Goal: Task Accomplishment & Management: Manage account settings

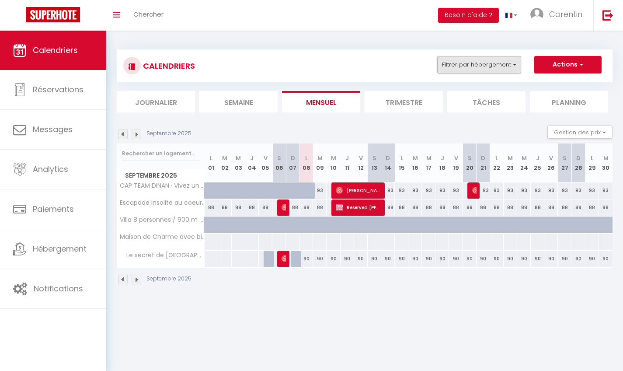
click at [486, 65] on button "Filtrer par hébergement" at bounding box center [479, 64] width 84 height 17
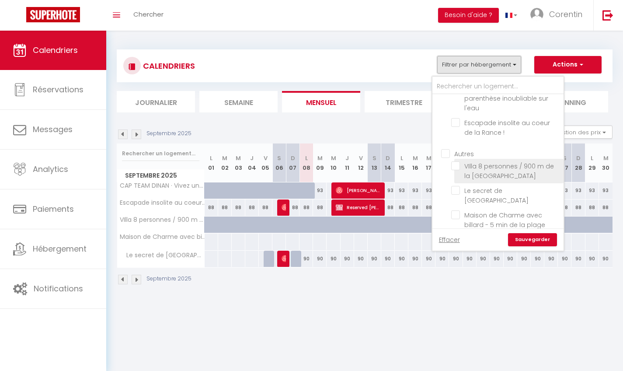
scroll to position [28, 0]
click at [492, 175] on span "VIlla 8 personnes / 900 m de la [GEOGRAPHIC_DATA]" at bounding box center [509, 170] width 90 height 18
click at [492, 170] on input "VIlla 8 personnes / 900 m de la [GEOGRAPHIC_DATA]" at bounding box center [505, 165] width 109 height 9
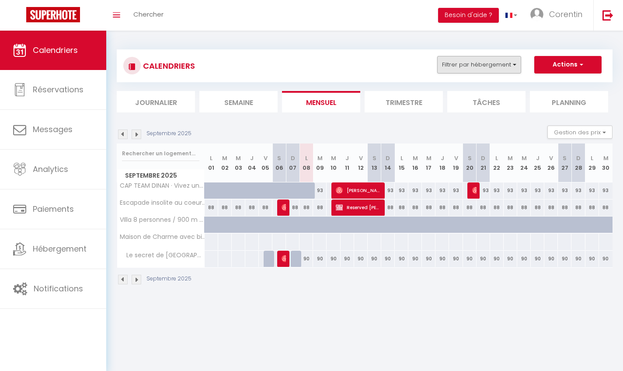
click at [505, 69] on button "Filtrer par hébergement" at bounding box center [479, 64] width 84 height 17
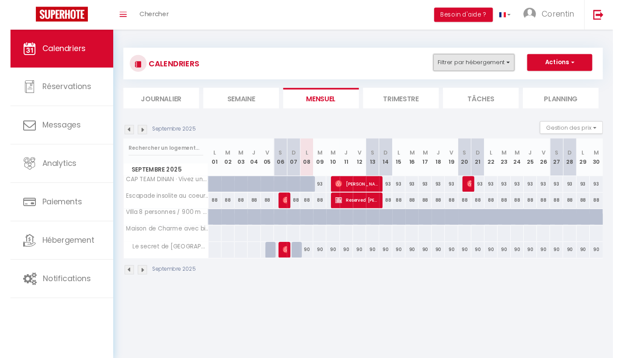
scroll to position [26, 0]
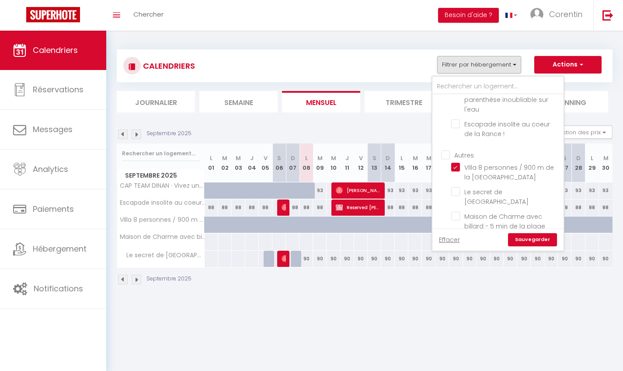
click at [534, 239] on link "Sauvegarder" at bounding box center [532, 239] width 49 height 13
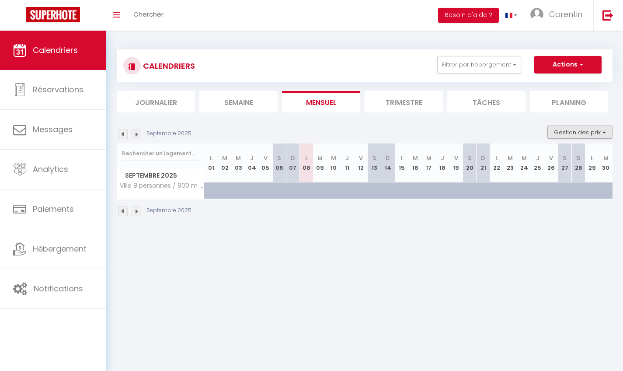
click at [595, 132] on button "Gestion des prix" at bounding box center [579, 131] width 65 height 13
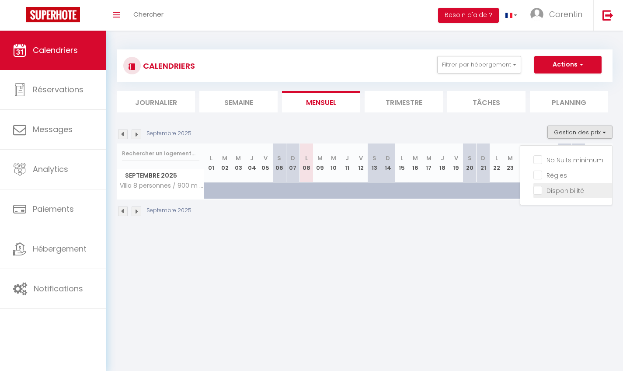
click at [556, 193] on input "Disponibilité" at bounding box center [572, 189] width 79 height 9
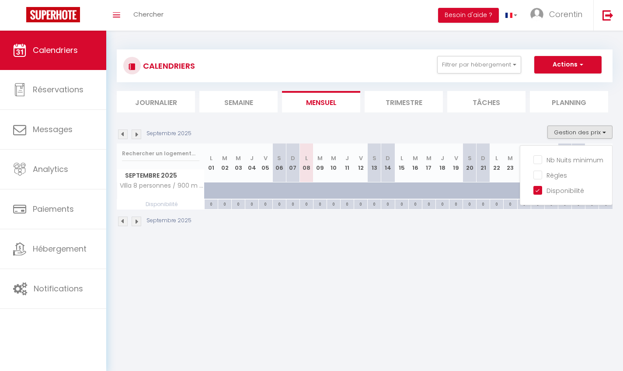
click at [512, 258] on body "🟢 Des questions ou besoin d'assistance pour la migration AirBnB? Connectez-vous…" at bounding box center [311, 216] width 623 height 371
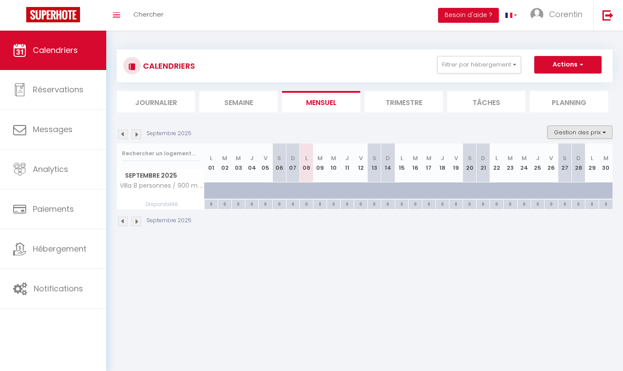
click at [586, 132] on button "Gestion des prix" at bounding box center [579, 131] width 65 height 13
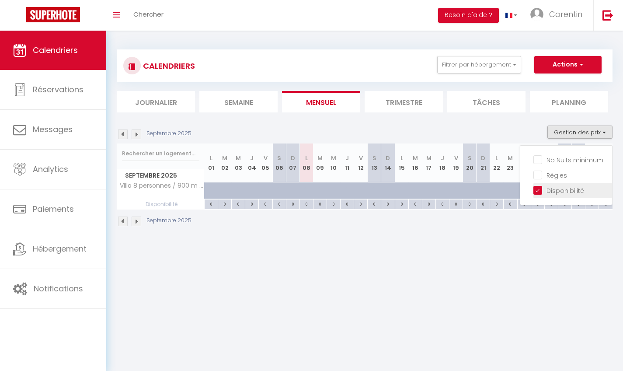
click at [543, 193] on input "Disponibilité" at bounding box center [572, 189] width 79 height 9
checkbox input "false"
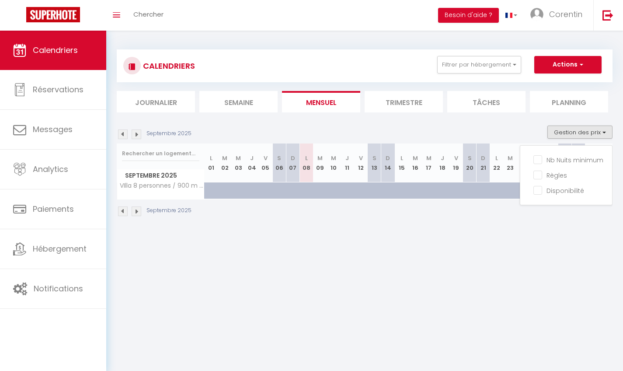
click at [495, 282] on body "🟢 Des questions ou besoin d'assistance pour la migration AirBnB? Connectez-vous…" at bounding box center [311, 216] width 623 height 371
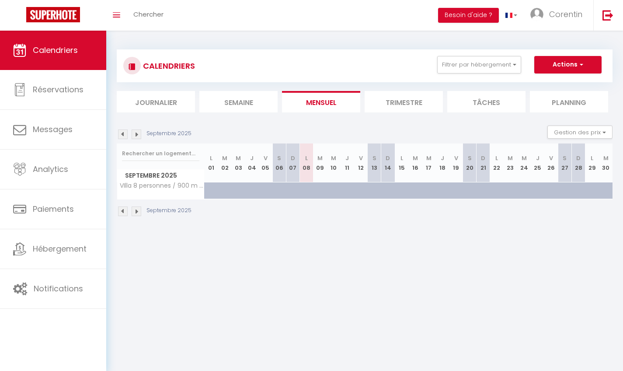
click at [541, 107] on li "Planning" at bounding box center [569, 101] width 78 height 21
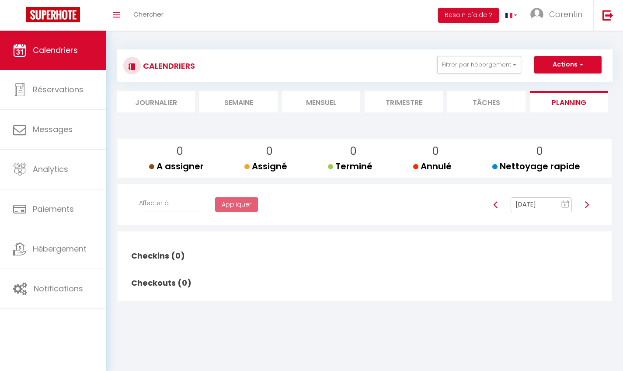
click at [146, 102] on li "Journalier" at bounding box center [156, 101] width 78 height 21
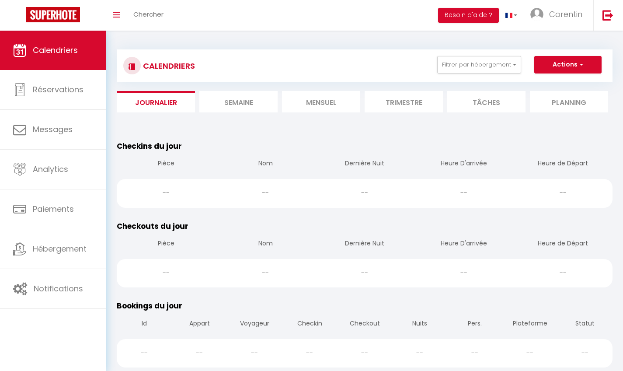
click at [240, 106] on li "Semaine" at bounding box center [238, 101] width 78 height 21
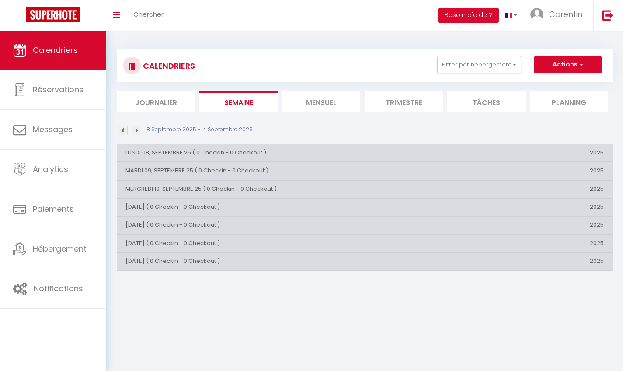
click at [304, 106] on li "Mensuel" at bounding box center [321, 101] width 78 height 21
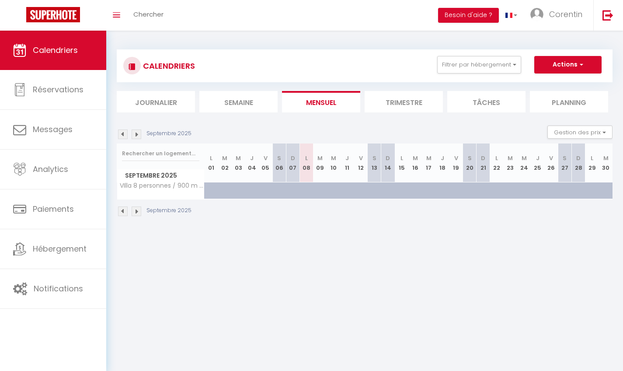
click at [574, 62] on button "Actions" at bounding box center [567, 64] width 67 height 17
click at [447, 125] on section "[DATE] Gestion des prix Nb Nuits minimum Règles Disponibilité [DATE] L 01 M 02 …" at bounding box center [365, 171] width 496 height 108
click at [268, 165] on th "V 05" at bounding box center [266, 162] width 14 height 39
click at [260, 188] on div at bounding box center [266, 190] width 14 height 17
select select "1"
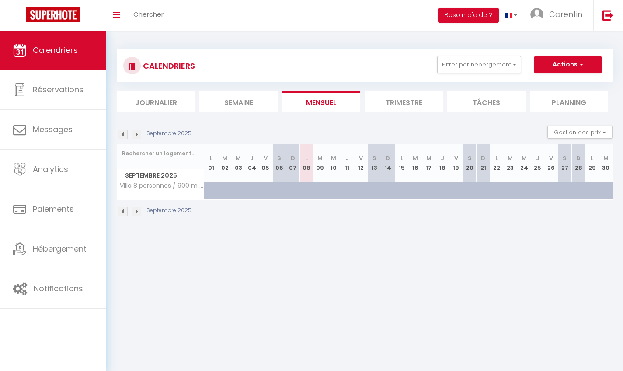
type input "Ven 05 Septembre 2025"
type input "[DATE]"
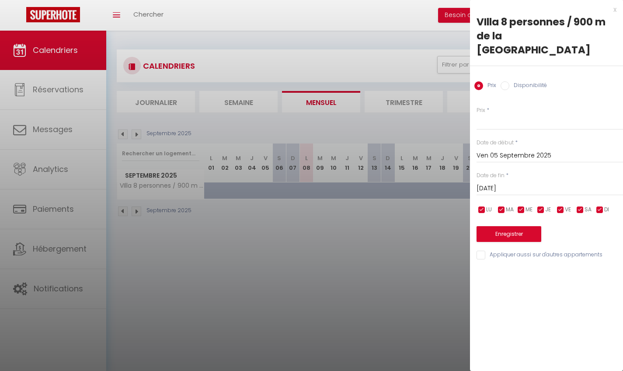
click at [502, 81] on input "Disponibilité" at bounding box center [505, 85] width 9 height 9
radio input "true"
radio input "false"
click at [522, 151] on input "Ven 05 Septembre 2025" at bounding box center [550, 156] width 146 height 11
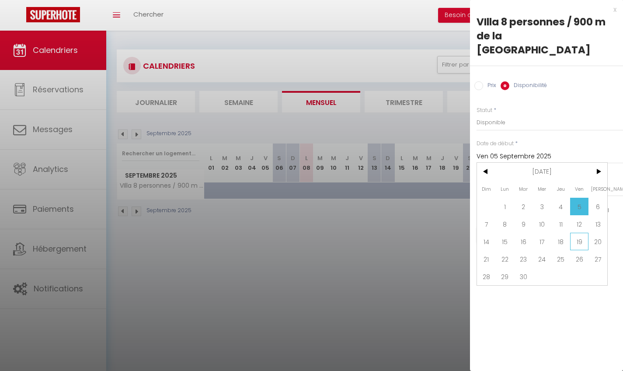
click at [579, 233] on span "19" at bounding box center [579, 241] width 19 height 17
type input "Ven 19 Septembre 2025"
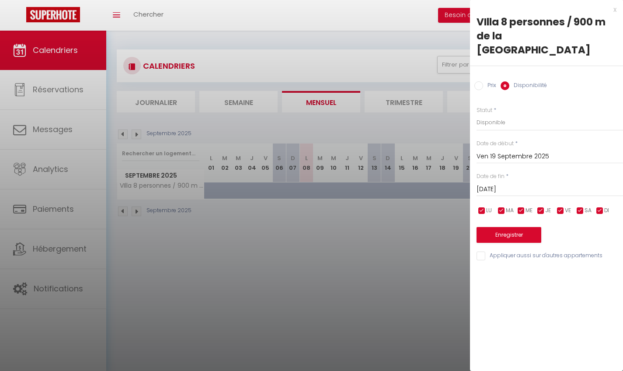
click at [526, 184] on input "[DATE]" at bounding box center [550, 189] width 146 height 11
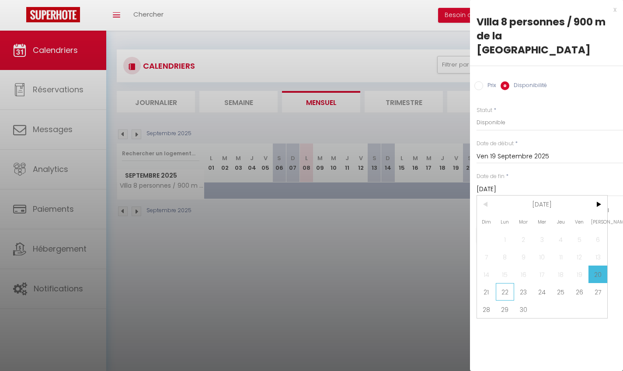
click at [500, 283] on span "22" at bounding box center [505, 291] width 19 height 17
type input "Lun 22 Septembre 2025"
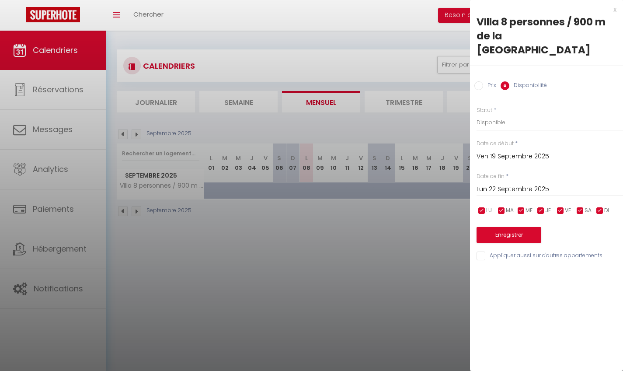
click at [514, 227] on button "Enregistrer" at bounding box center [509, 235] width 65 height 16
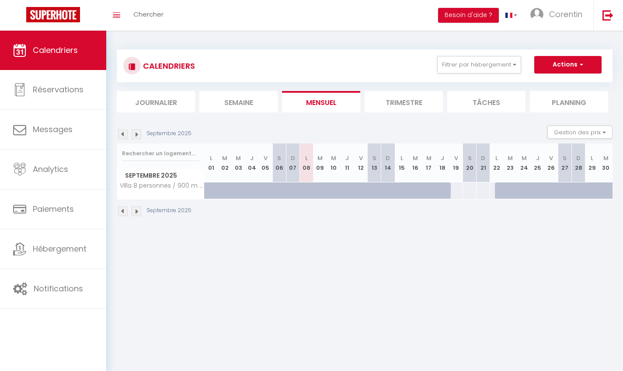
click at [551, 171] on th "V 26" at bounding box center [551, 162] width 14 height 39
click at [553, 183] on div at bounding box center [551, 190] width 14 height 17
select select "1"
type input "Ven 26 Septembre 2025"
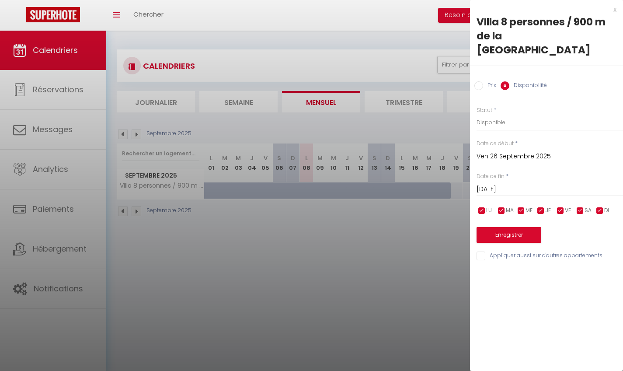
click at [516, 184] on input "[DATE]" at bounding box center [550, 189] width 146 height 11
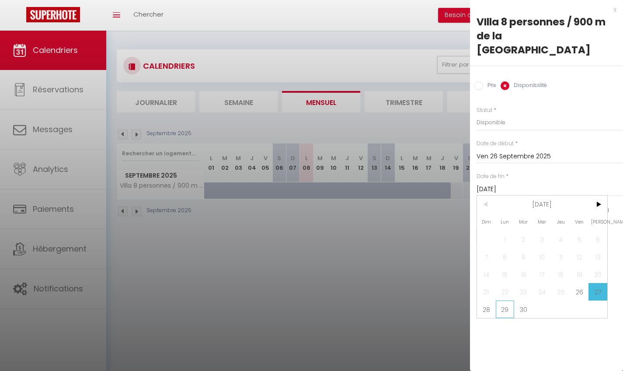
click at [508, 300] on span "29" at bounding box center [505, 308] width 19 height 17
type input "Lun 29 Septembre 2025"
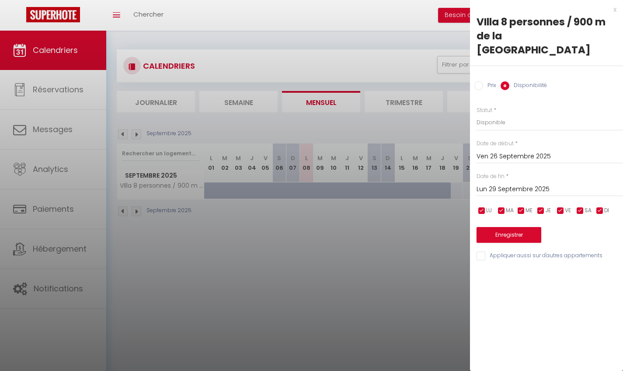
click at [519, 227] on button "Enregistrer" at bounding box center [509, 235] width 65 height 16
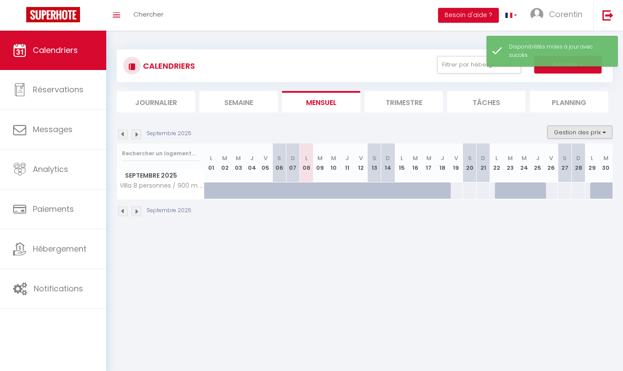
click at [577, 132] on button "Gestion des prix" at bounding box center [579, 131] width 65 height 13
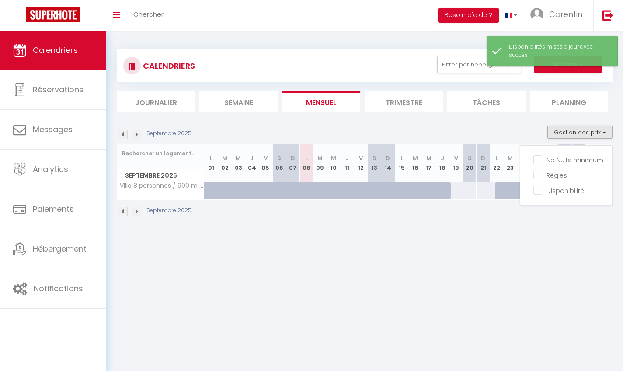
click at [560, 227] on div "CALENDRIERS Filtrer par hébergement ATYPIQUE CAP TEAM DINAN · Vivez une parenth…" at bounding box center [364, 133] width 517 height 205
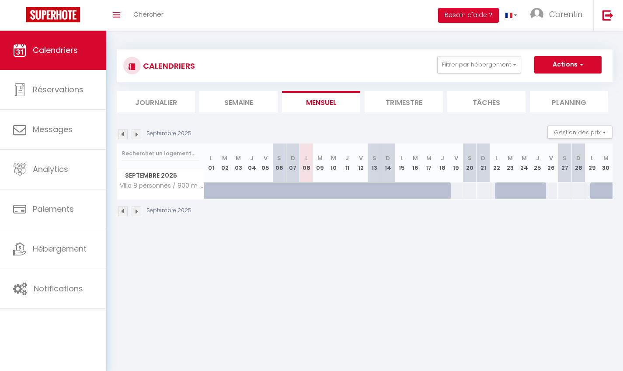
click at [138, 132] on img at bounding box center [137, 134] width 10 height 10
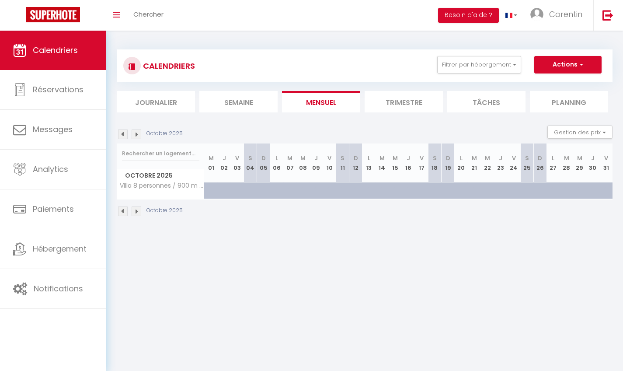
click at [423, 190] on div at bounding box center [426, 195] width 13 height 17
select select "1"
type input "Ven 17 Octobre 2025"
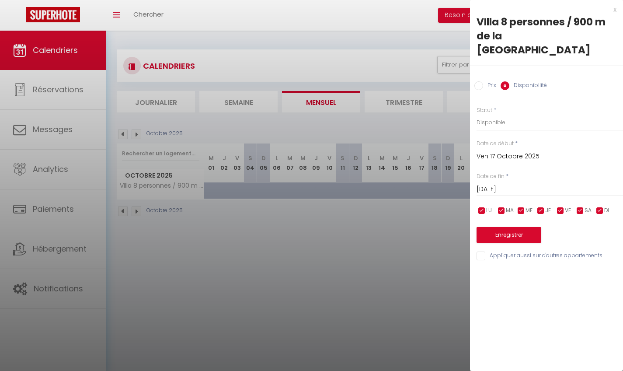
click at [510, 184] on input "[DATE]" at bounding box center [550, 189] width 146 height 11
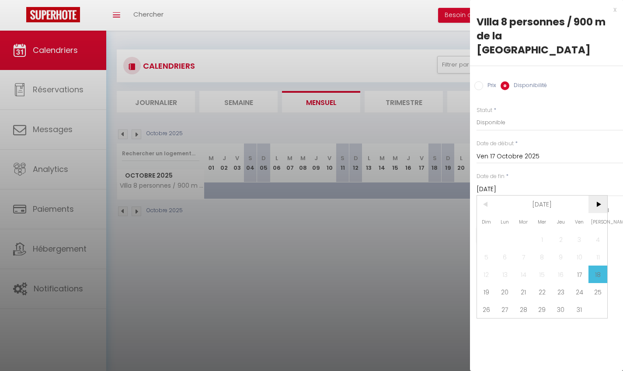
click at [597, 195] on span ">" at bounding box center [597, 203] width 19 height 17
click at [502, 248] on span "3" at bounding box center [505, 256] width 19 height 17
type input "Lun 03 Novembre 2025"
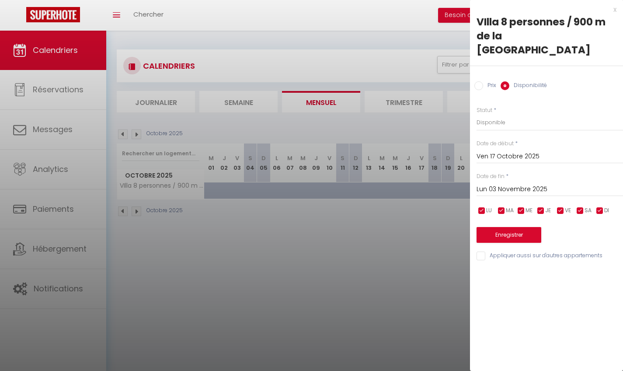
click at [523, 227] on button "Enregistrer" at bounding box center [509, 235] width 65 height 16
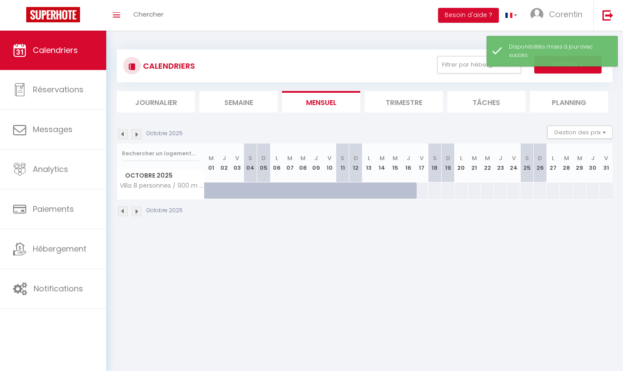
click at [140, 136] on img at bounding box center [137, 134] width 10 height 10
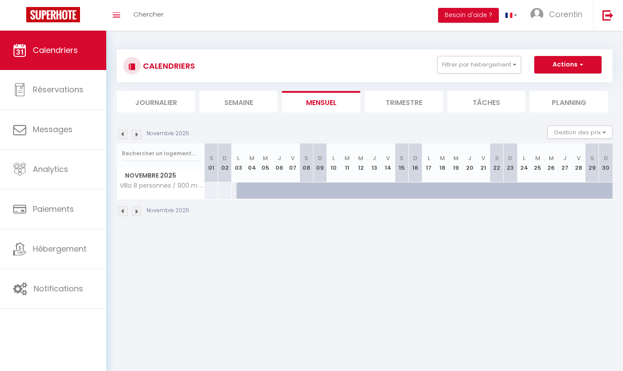
click at [123, 135] on img at bounding box center [123, 134] width 10 height 10
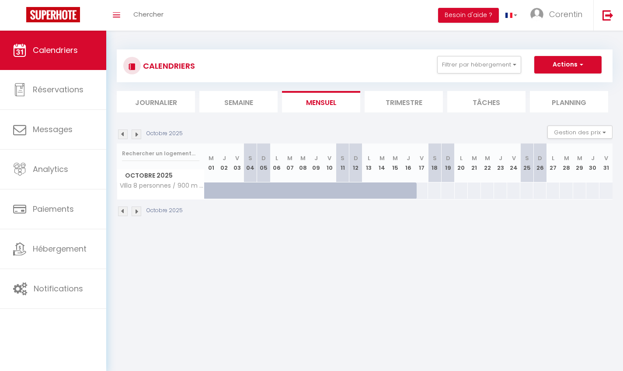
click at [123, 135] on img at bounding box center [123, 134] width 10 height 10
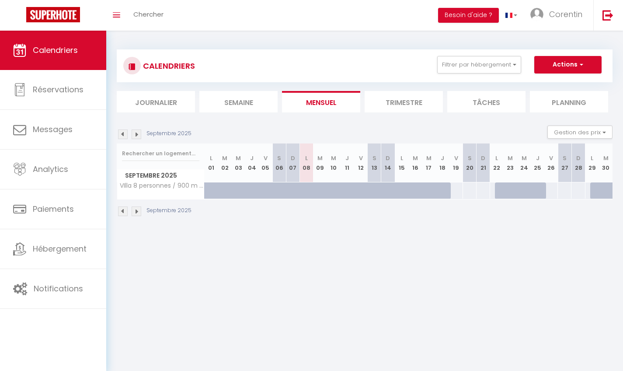
click at [453, 190] on div at bounding box center [456, 190] width 14 height 16
select select "1"
type input "Ven 19 Septembre 2025"
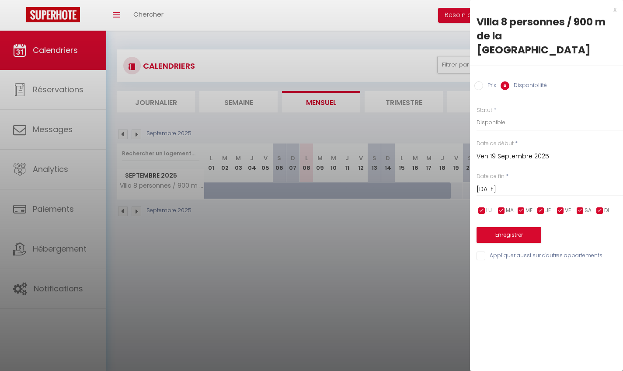
click at [508, 184] on input "[DATE]" at bounding box center [550, 189] width 146 height 11
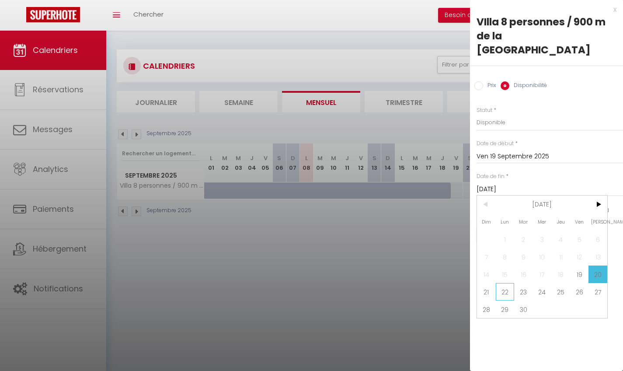
click at [502, 283] on span "22" at bounding box center [505, 291] width 19 height 17
type input "Lun 22 Septembre 2025"
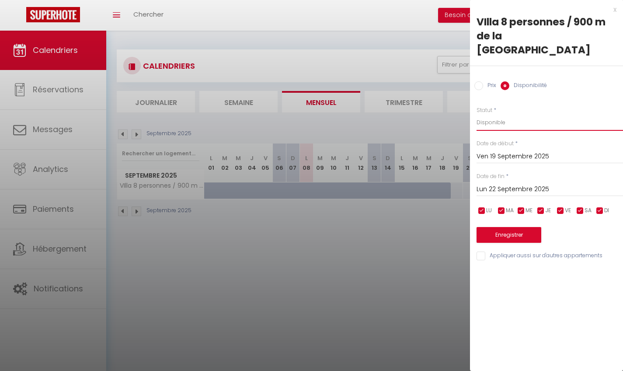
select select "0"
click at [513, 227] on button "Enregistrer" at bounding box center [509, 235] width 65 height 16
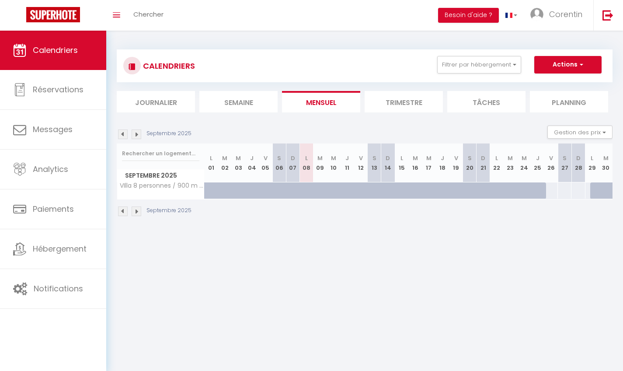
click at [136, 132] on img at bounding box center [137, 134] width 10 height 10
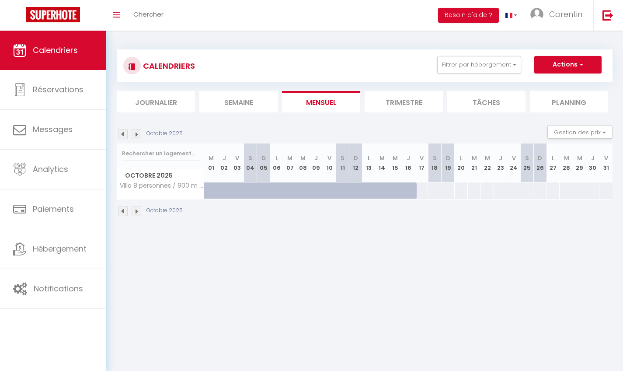
click at [136, 132] on img at bounding box center [137, 134] width 10 height 10
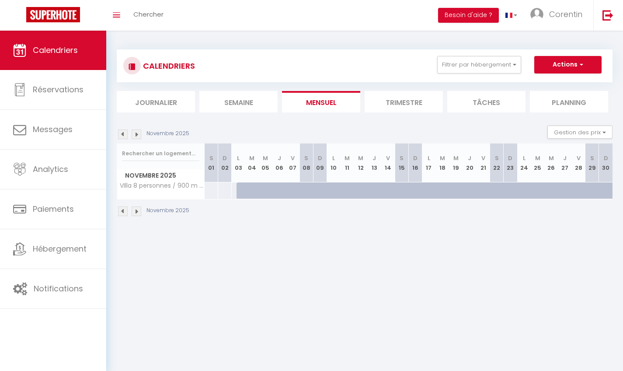
click at [296, 190] on div at bounding box center [298, 195] width 14 height 17
select select "1"
type input "Ven 07 Novembre 2025"
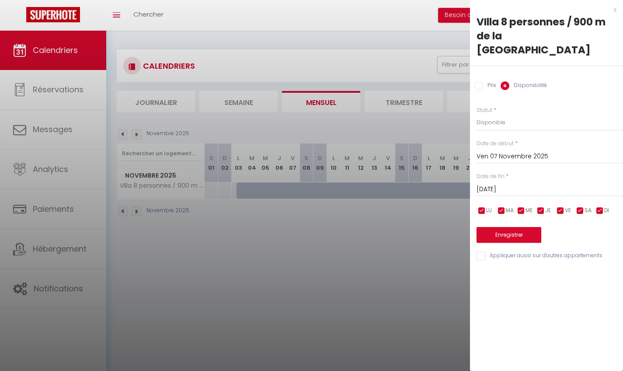
click at [507, 184] on input "[DATE]" at bounding box center [550, 189] width 146 height 11
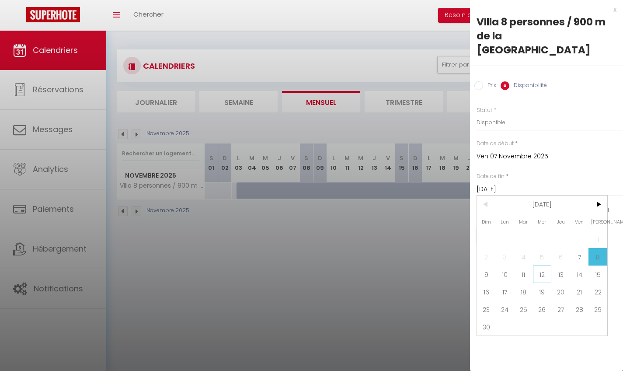
click at [541, 265] on span "12" at bounding box center [542, 273] width 19 height 17
type input "Mer 12 Novembre 2025"
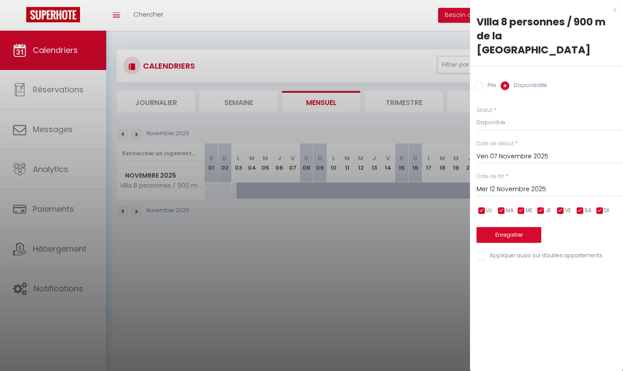
click at [508, 227] on button "Enregistrer" at bounding box center [509, 235] width 65 height 16
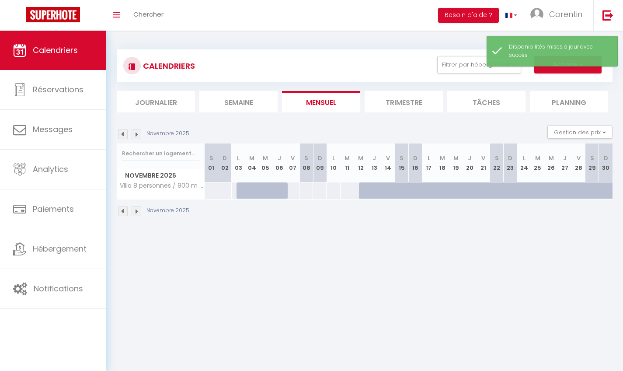
click at [569, 70] on button "Actions" at bounding box center [567, 64] width 67 height 17
click at [459, 327] on body "🟢 Des questions ou besoin d'assistance pour la migration AirBnB? Connectez-vous…" at bounding box center [311, 216] width 623 height 371
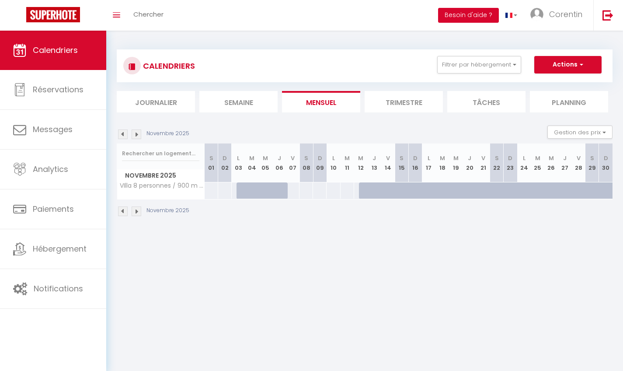
click at [460, 18] on button "Besoin d'aide ?" at bounding box center [468, 15] width 61 height 15
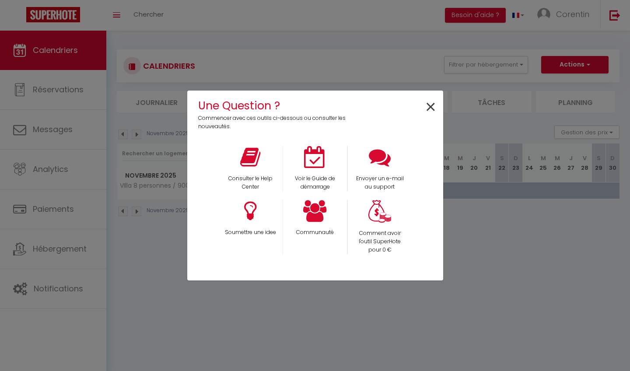
click at [431, 108] on span "×" at bounding box center [431, 108] width 12 height 28
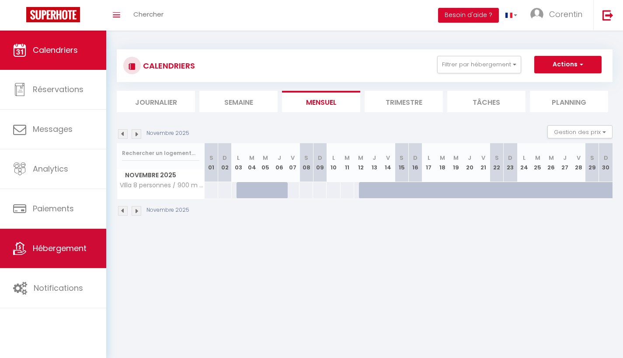
click at [77, 248] on span "Hébergement" at bounding box center [60, 248] width 54 height 11
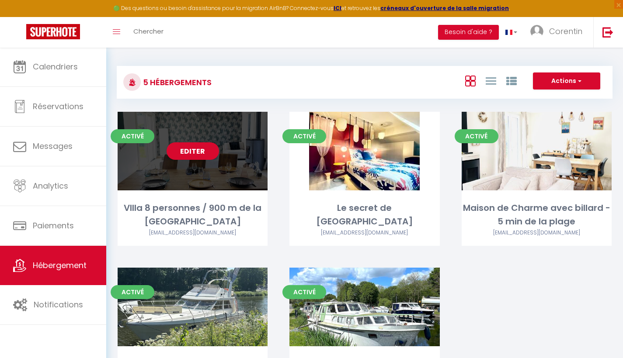
click at [232, 174] on div "Editer" at bounding box center [193, 151] width 150 height 79
select select "3"
select select "2"
select select "1"
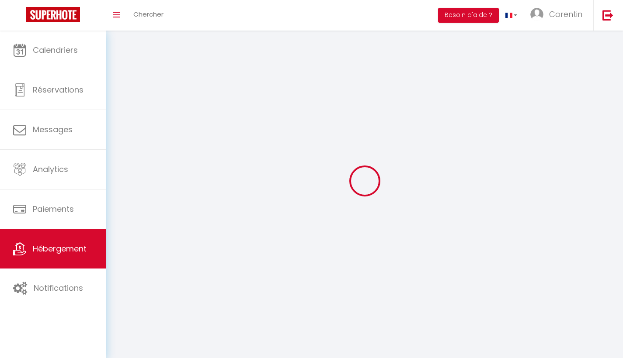
select select
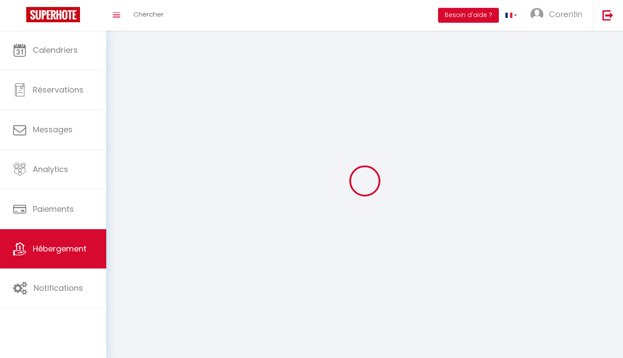
checkbox input "false"
select select
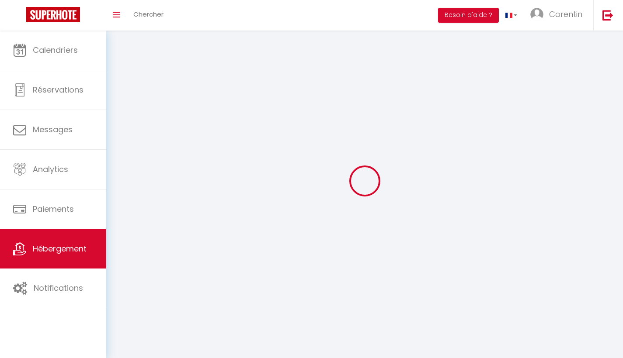
select select
select select "1"
select select
select select "28"
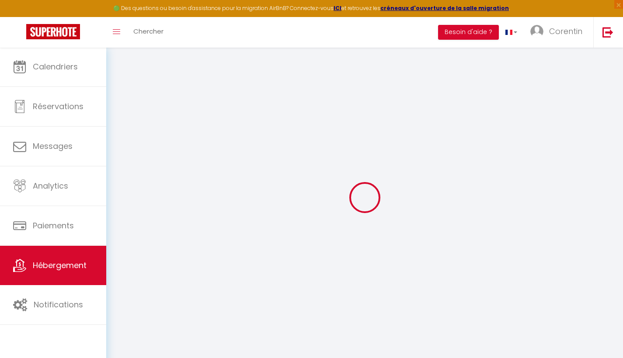
select select
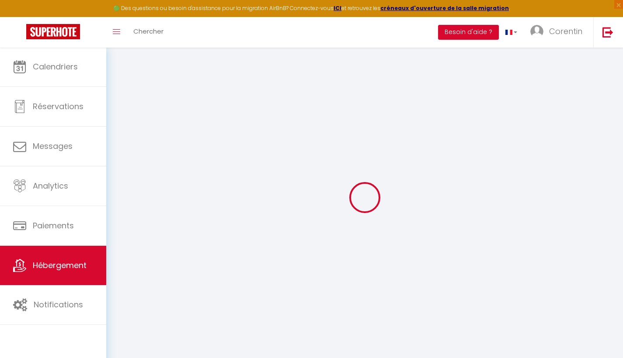
select select
checkbox input "false"
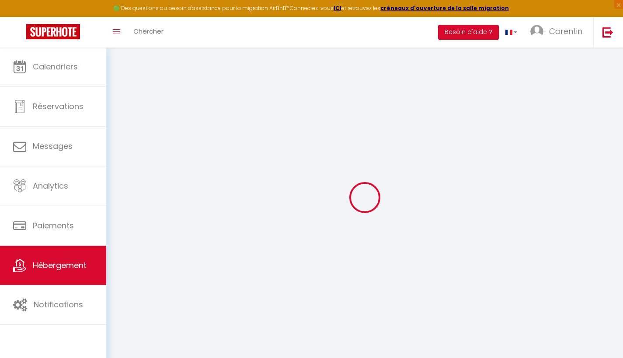
select select
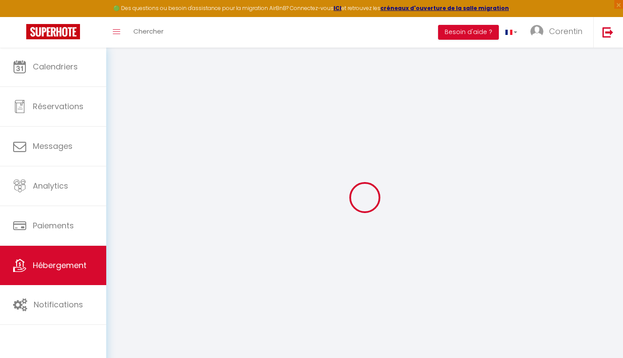
select select
checkbox input "false"
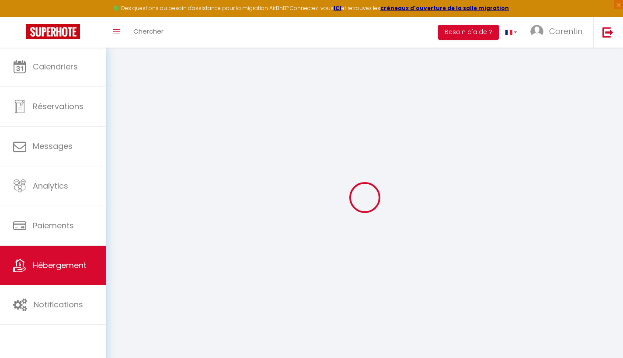
checkbox input "false"
select select
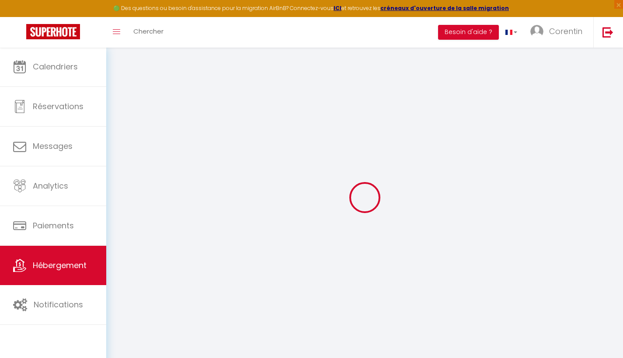
select select
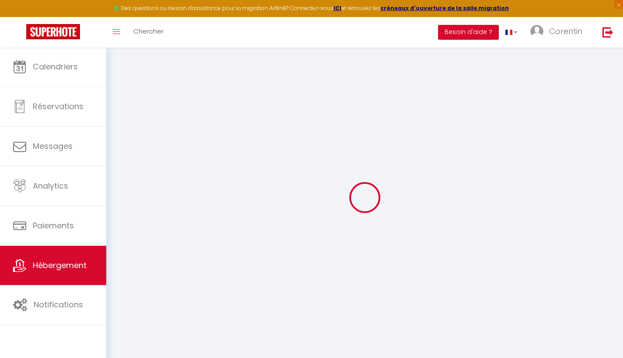
checkbox input "false"
select select
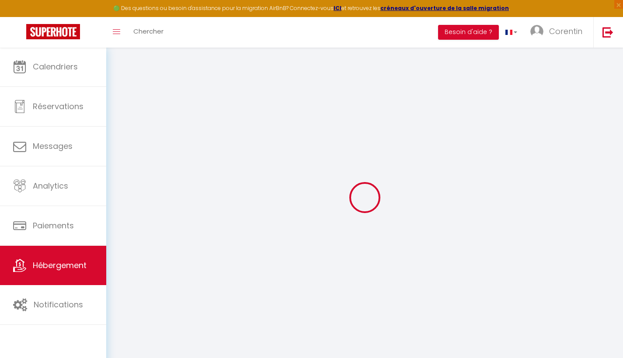
select select
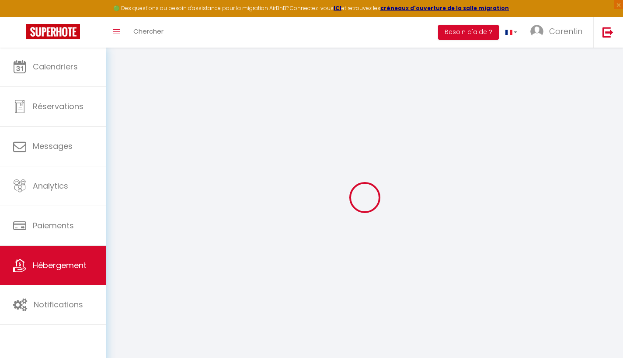
select select
checkbox input "false"
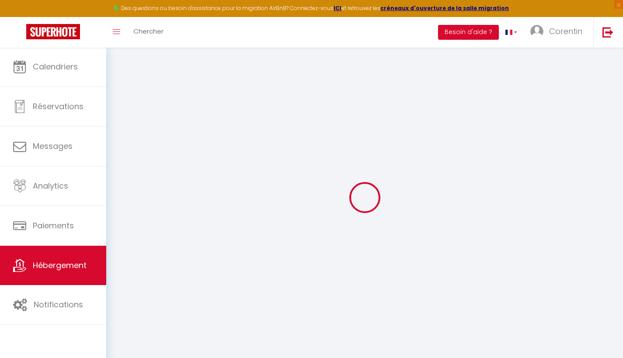
checkbox input "false"
select select
type input "VIlla 8 personnes / 900 m de la [GEOGRAPHIC_DATA]"
type input "[PERSON_NAME]"
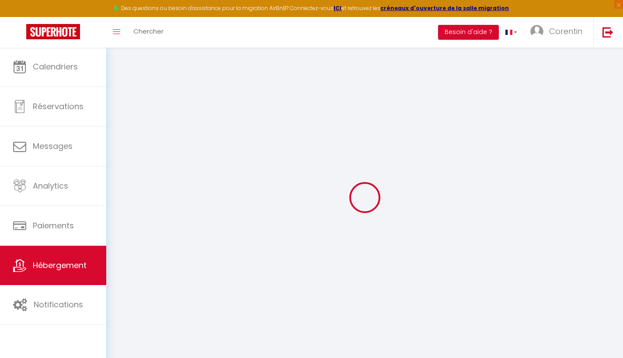
type input "Le Bohec"
type input "[STREET_ADDRESS]"
type input "35800"
type input "Dinard"
select select "secondary_units"
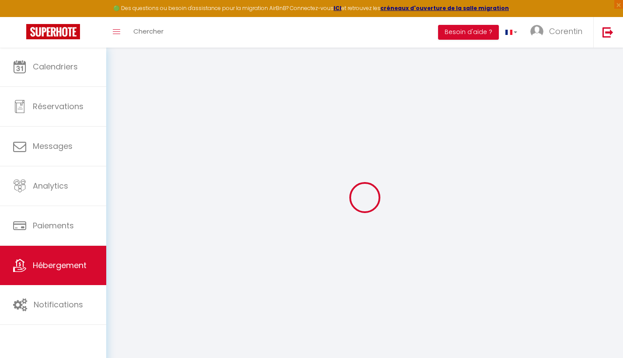
select select
select select "8"
select select "4"
select select "3"
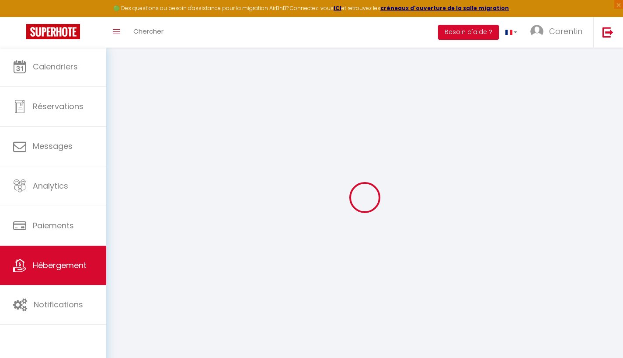
type input "225"
type input "67"
type input "145"
type input "2.88"
type input "1000"
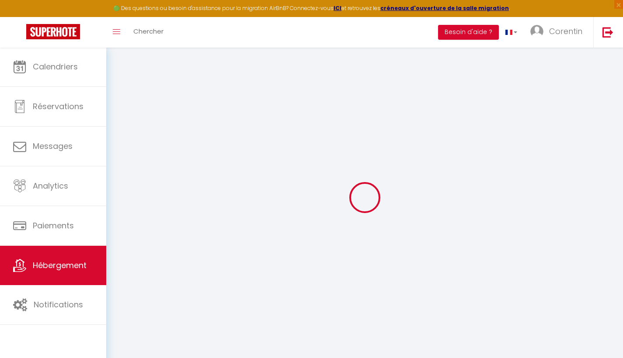
select select
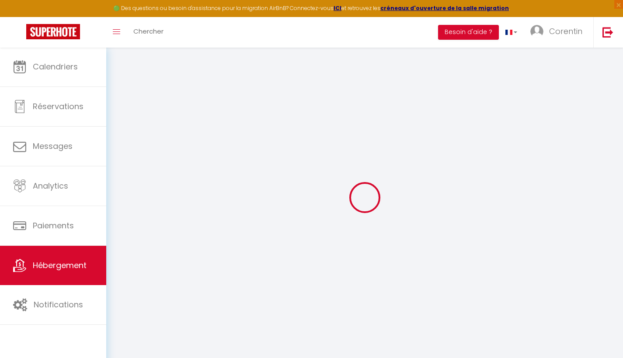
type input "[STREET_ADDRESS]"
type input "35800"
type input "DInard"
type input "[PERSON_NAME][EMAIL_ADDRESS][DOMAIN_NAME]"
select select "15001"
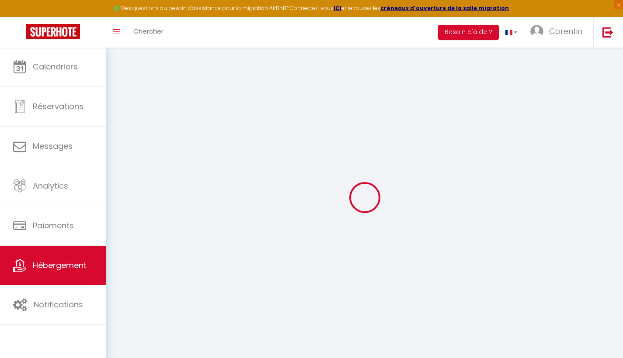
checkbox input "true"
checkbox input "false"
type input "22"
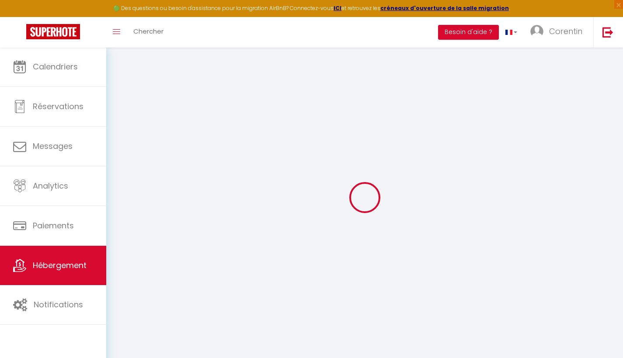
type input "145"
type input "0"
select select
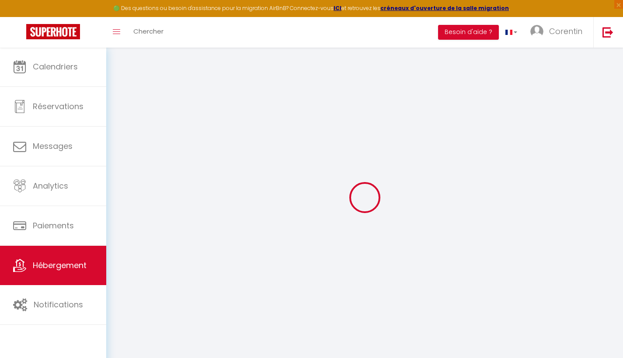
select select
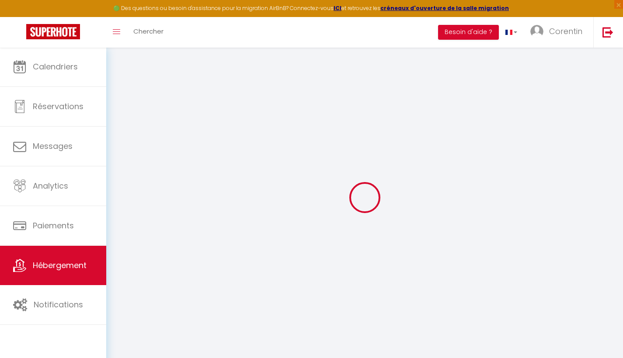
checkbox input "true"
checkbox input "false"
select select
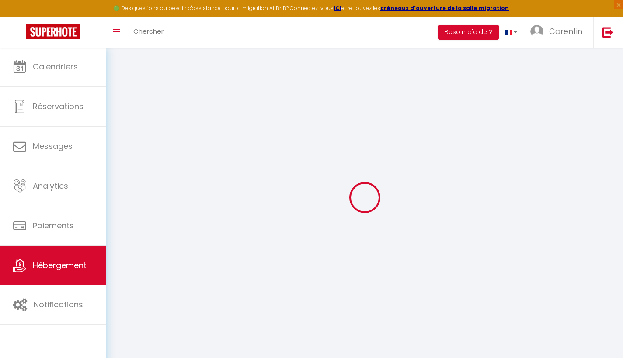
select select
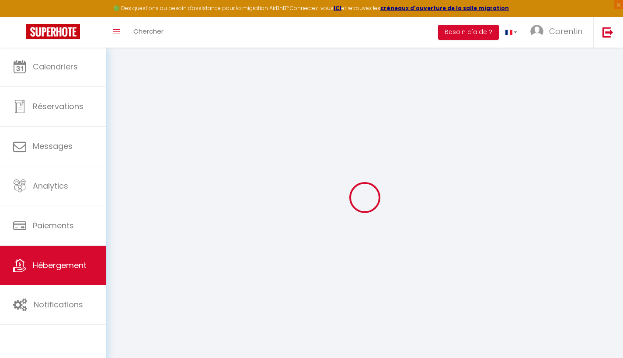
checkbox input "true"
checkbox input "false"
select select
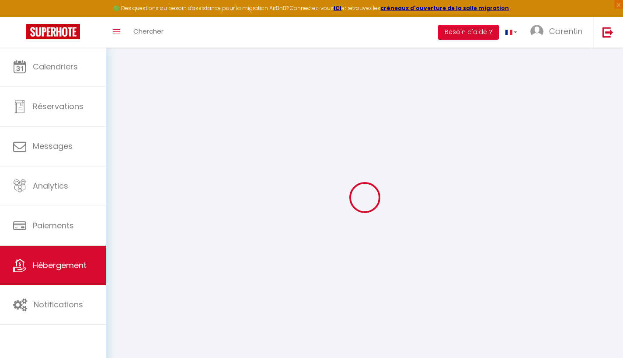
select select
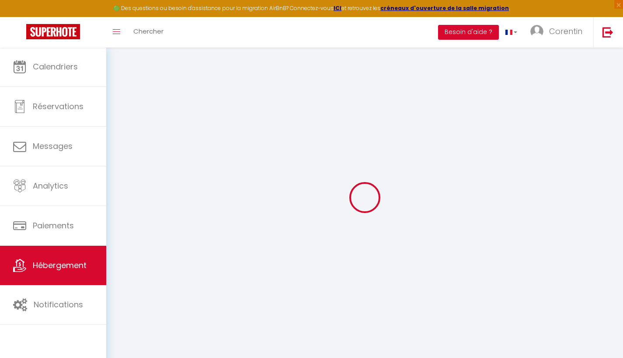
checkbox input "true"
checkbox input "false"
select select
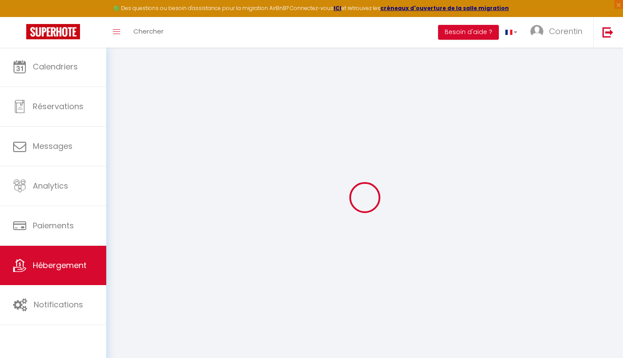
checkbox input "true"
checkbox input "false"
select select "16:00"
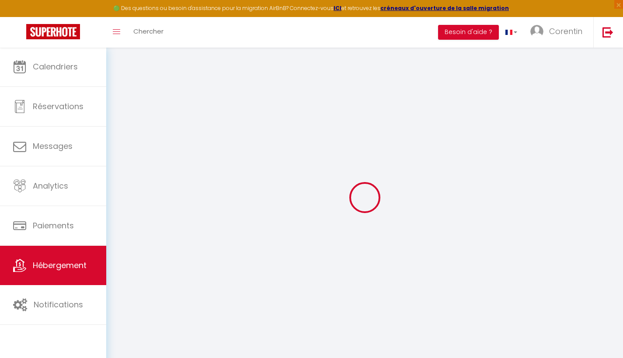
select select "11:00"
select select "30"
select select "120"
select select
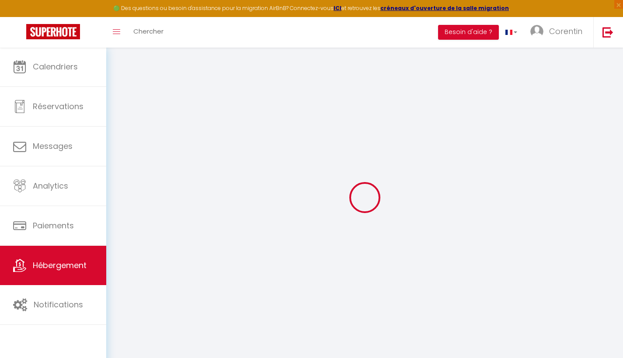
checkbox input "true"
checkbox input "false"
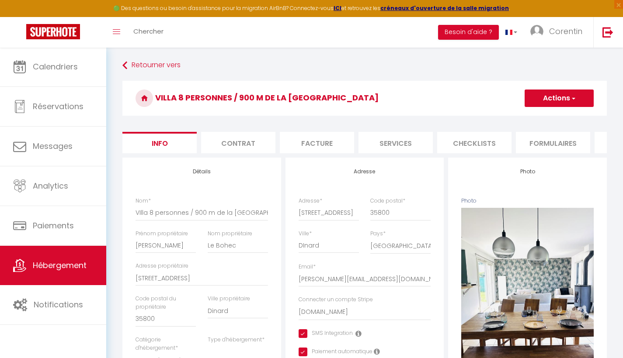
select select
checkbox input "true"
checkbox input "false"
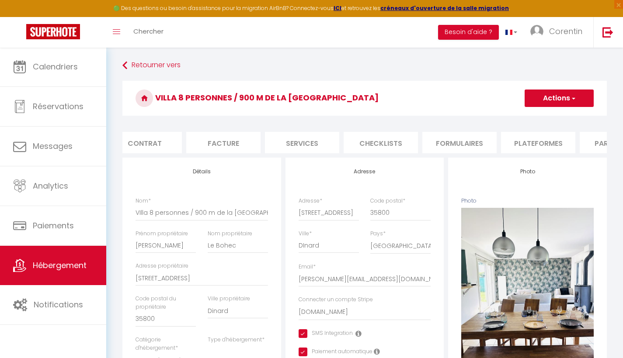
scroll to position [0, 94]
click at [539, 137] on li "Plateformes" at bounding box center [538, 142] width 74 height 21
select select
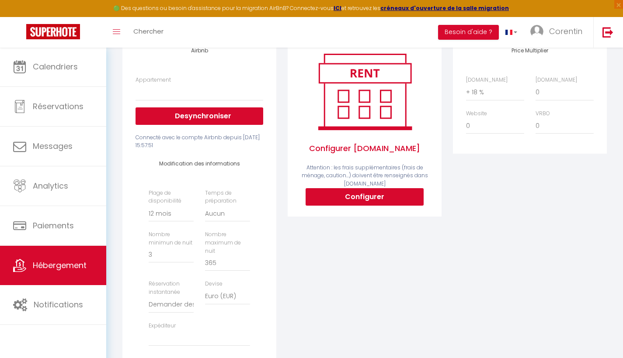
scroll to position [7, 0]
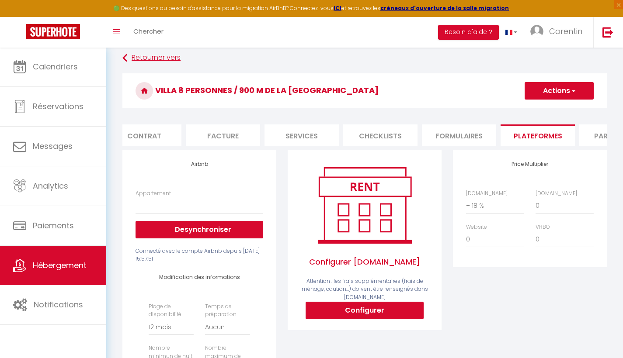
click at [141, 57] on link "Retourner vers" at bounding box center [364, 58] width 484 height 16
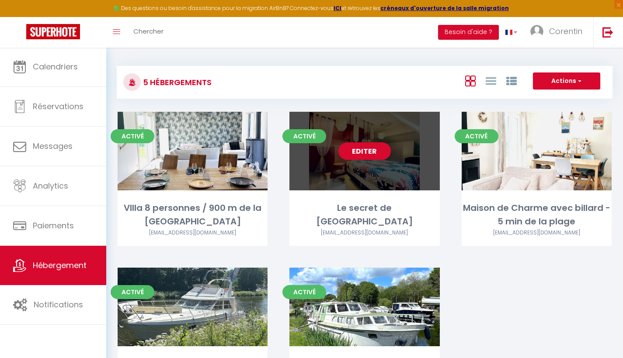
click at [405, 183] on div "Editer" at bounding box center [364, 151] width 150 height 79
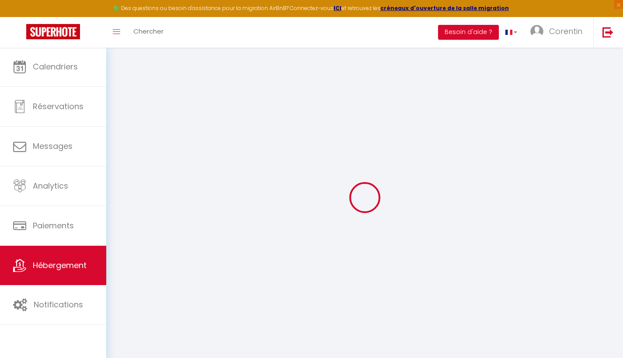
select select "+ 18 %"
select select "16:00"
select select "23:45"
select select "11:00"
select select "30"
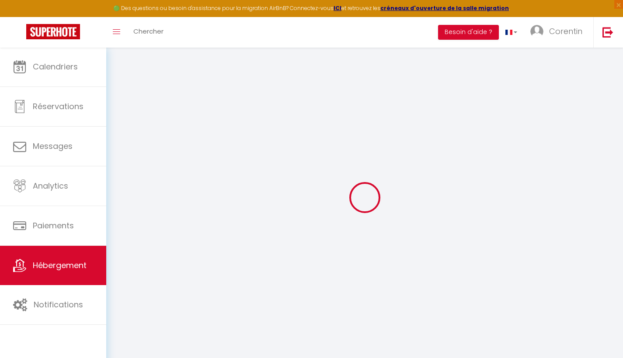
select select "120"
checkbox input "false"
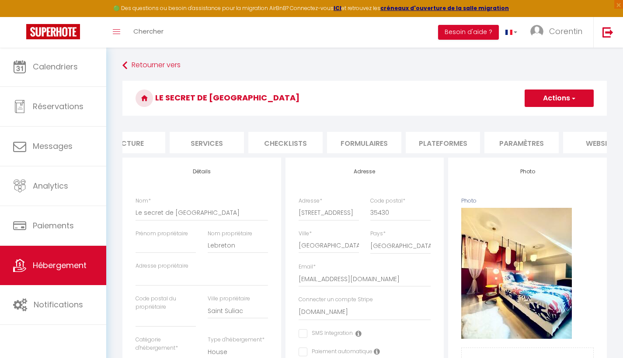
scroll to position [0, 190]
click at [449, 144] on li "Plateformes" at bounding box center [441, 142] width 74 height 21
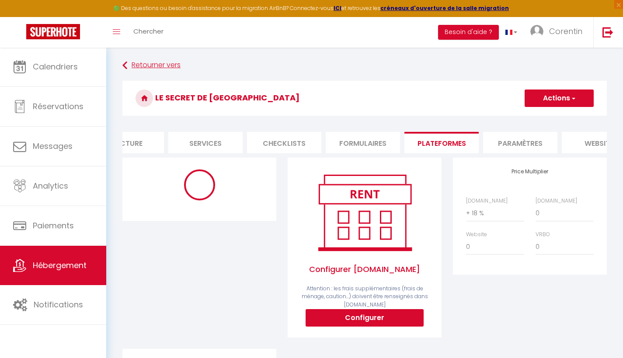
select select "365"
select select "1"
select select
select select "EUR"
select select
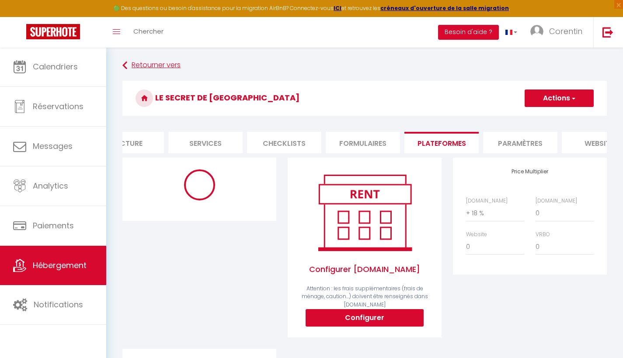
select select "17893-1491090453639401094"
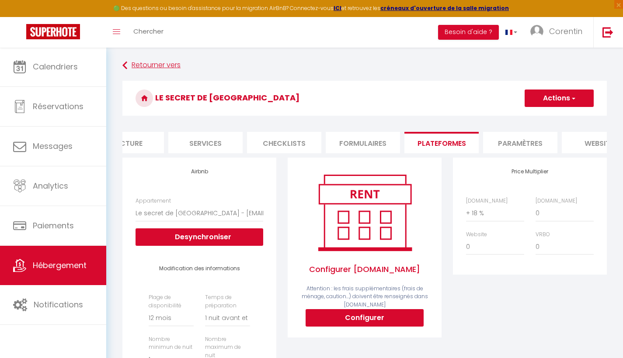
click at [145, 65] on link "Retourner vers" at bounding box center [364, 66] width 484 height 16
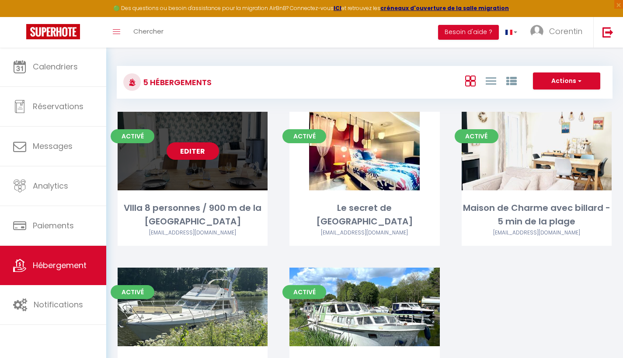
click at [253, 180] on div "Editer" at bounding box center [193, 151] width 150 height 79
select select "3"
select select "2"
select select "1"
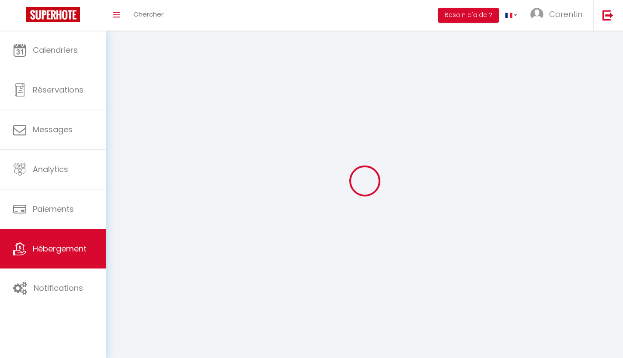
select select
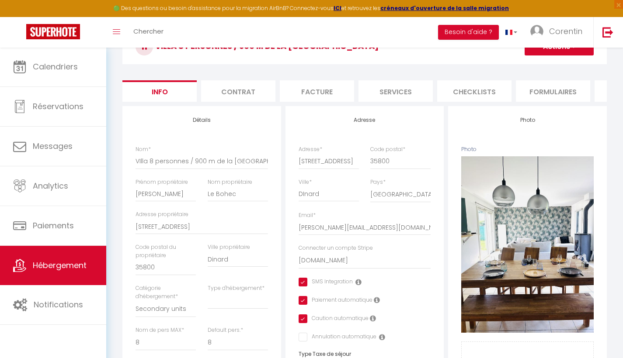
scroll to position [49, 0]
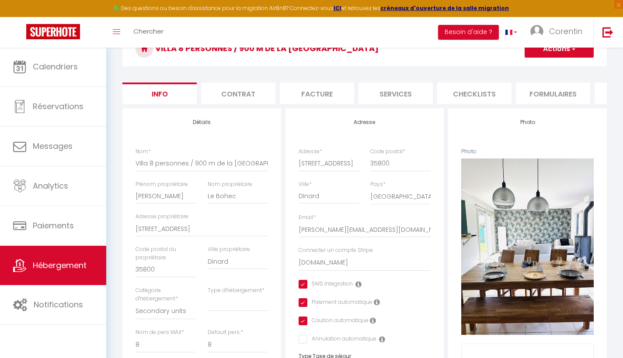
click at [391, 95] on li "Services" at bounding box center [395, 93] width 74 height 21
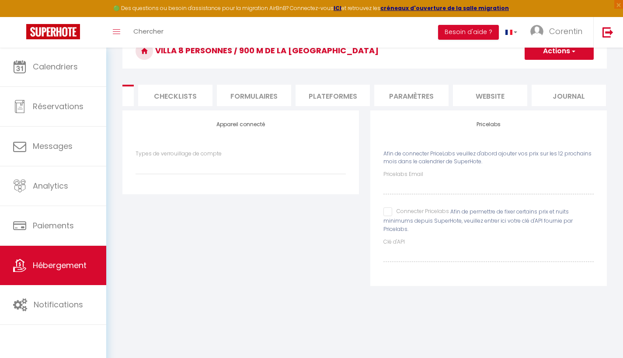
scroll to position [0, 298]
click at [581, 93] on li "Journal" at bounding box center [569, 95] width 74 height 21
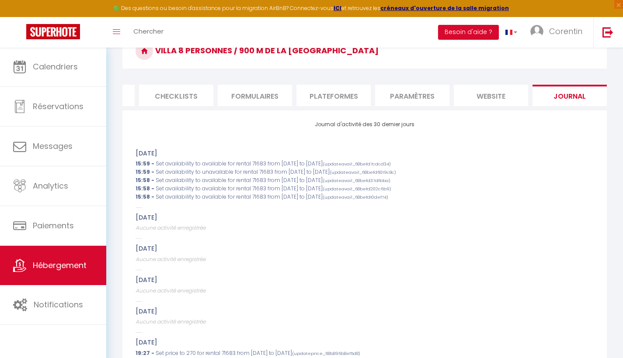
click at [506, 94] on li "website" at bounding box center [491, 95] width 74 height 21
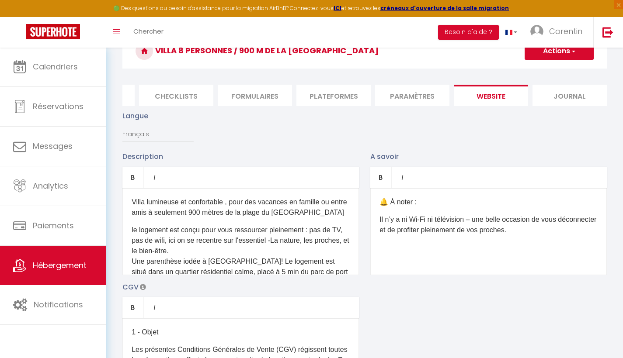
click at [335, 96] on li "Plateformes" at bounding box center [333, 95] width 74 height 21
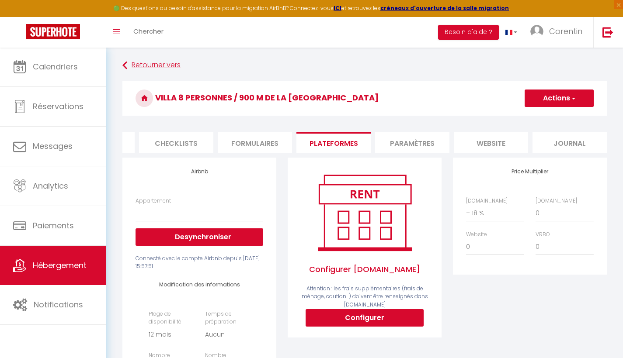
click at [150, 65] on link "Retourner vers" at bounding box center [364, 66] width 484 height 16
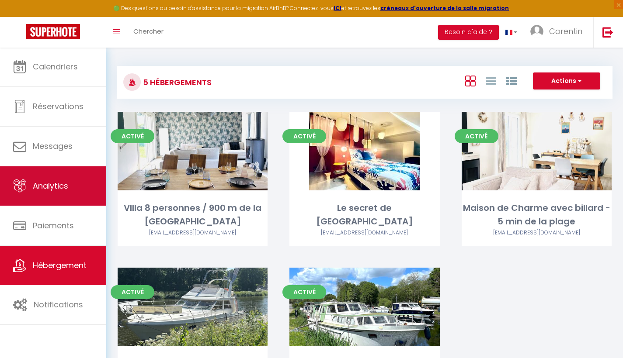
click at [75, 191] on link "Analytics" at bounding box center [53, 186] width 106 height 39
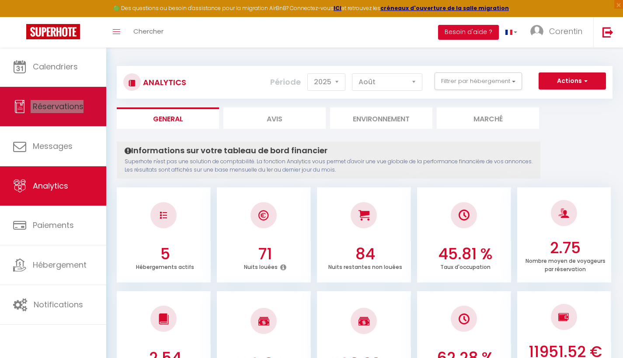
click at [28, 108] on link "Réservations" at bounding box center [53, 106] width 106 height 39
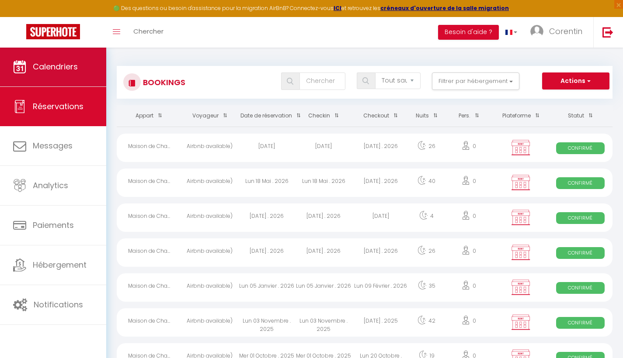
click at [65, 78] on link "Calendriers" at bounding box center [53, 66] width 106 height 39
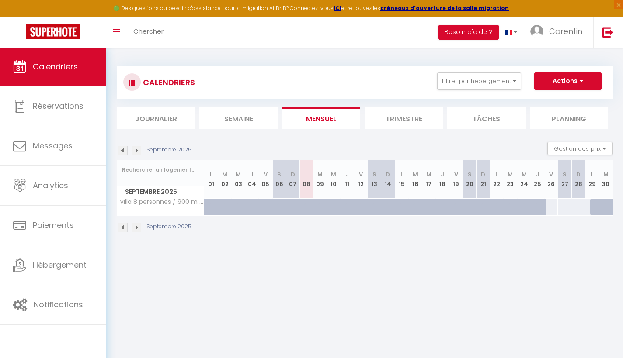
click at [157, 191] on span "Septembre 2025" at bounding box center [160, 192] width 87 height 13
click at [159, 207] on th "VIlla 8 personnes / 900 m de la [GEOGRAPHIC_DATA]" at bounding box center [160, 207] width 87 height 17
click at [163, 204] on th "VIlla 8 personnes / 900 m de la [GEOGRAPHIC_DATA]" at bounding box center [160, 207] width 87 height 17
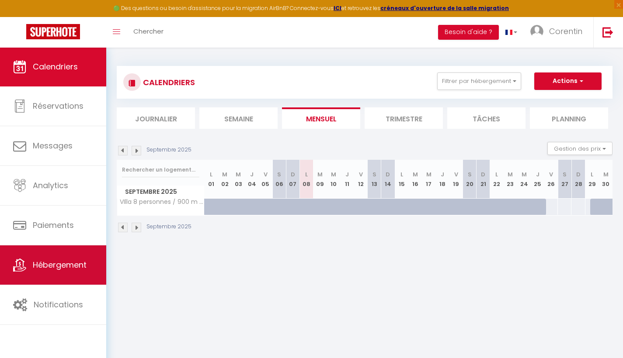
click at [75, 271] on span "Hébergement" at bounding box center [60, 265] width 54 height 11
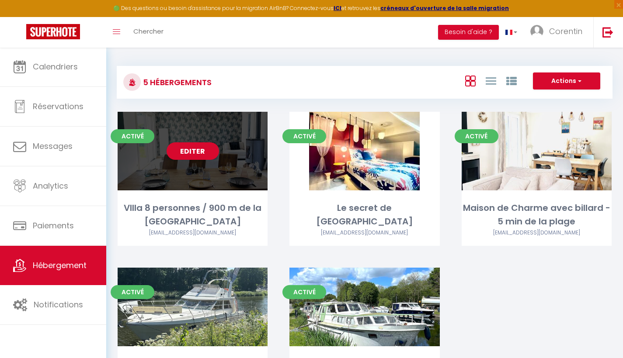
click at [211, 164] on div "Editer" at bounding box center [193, 151] width 150 height 79
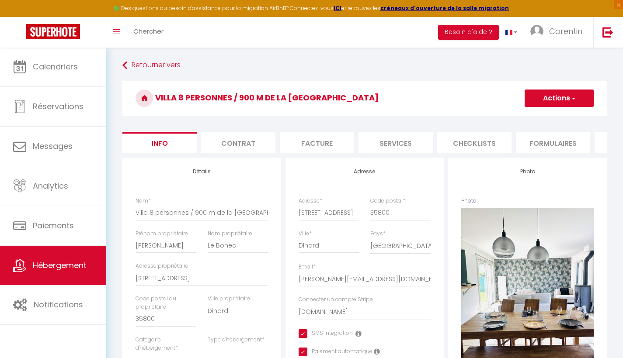
click at [333, 140] on li "Facture" at bounding box center [317, 142] width 74 height 21
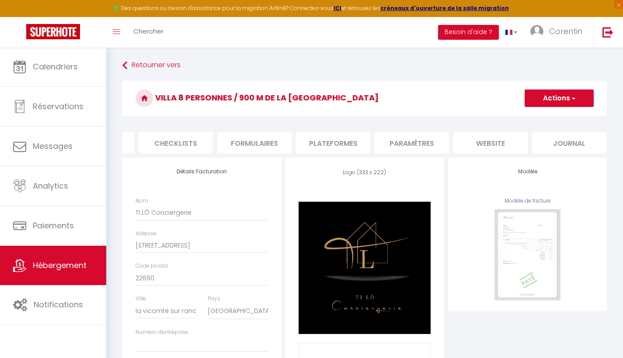
scroll to position [0, 298]
click at [424, 144] on li "Paramètres" at bounding box center [412, 142] width 74 height 21
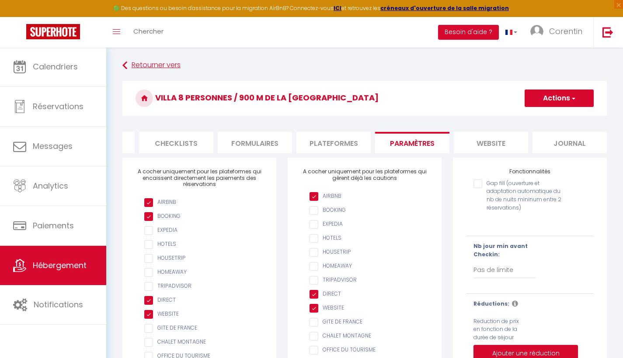
click at [157, 70] on link "Retourner vers" at bounding box center [364, 66] width 484 height 16
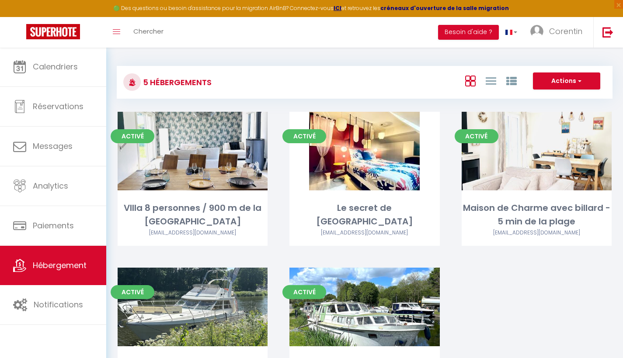
click at [416, 9] on strong "créneaux d'ouverture de la salle migration" at bounding box center [444, 7] width 129 height 7
click at [338, 7] on strong "ICI" at bounding box center [338, 7] width 8 height 7
click at [619, 6] on span "×" at bounding box center [618, 4] width 9 height 9
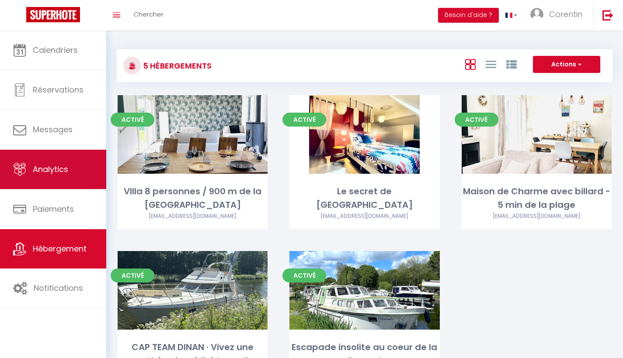
click at [89, 174] on link "Analytics" at bounding box center [53, 169] width 106 height 39
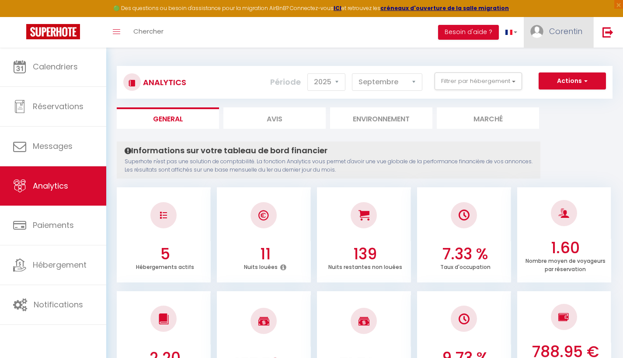
click at [574, 33] on span "Corentin" at bounding box center [565, 31] width 33 height 11
click at [554, 76] on link "Équipe" at bounding box center [558, 76] width 65 height 15
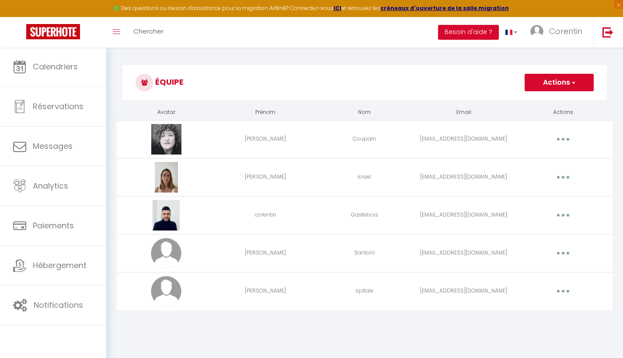
click at [558, 77] on button "Actions" at bounding box center [559, 82] width 69 height 17
click at [541, 100] on link "Ajouter un nouvel utilisateur" at bounding box center [541, 101] width 103 height 11
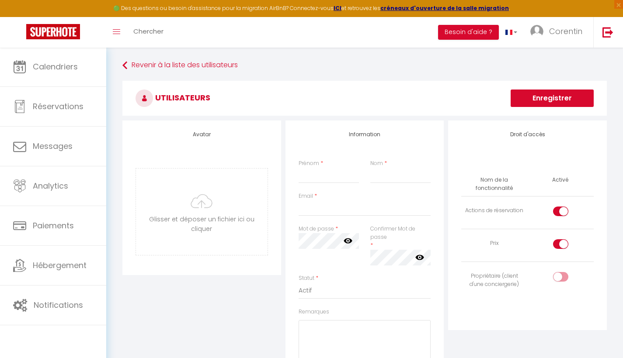
click at [562, 276] on input "checkbox" at bounding box center [567, 278] width 15 height 13
click at [316, 175] on input "Prénom" at bounding box center [329, 176] width 60 height 16
click at [309, 207] on input "Email" at bounding box center [365, 209] width 132 height 16
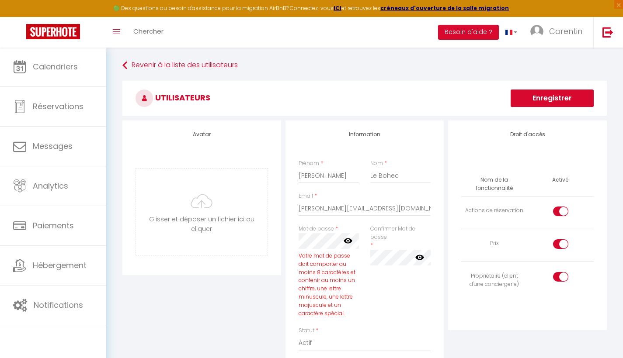
click at [552, 98] on button "Enregistrer" at bounding box center [552, 98] width 83 height 17
click at [348, 239] on icon at bounding box center [348, 241] width 9 height 5
click at [421, 257] on icon at bounding box center [419, 257] width 9 height 5
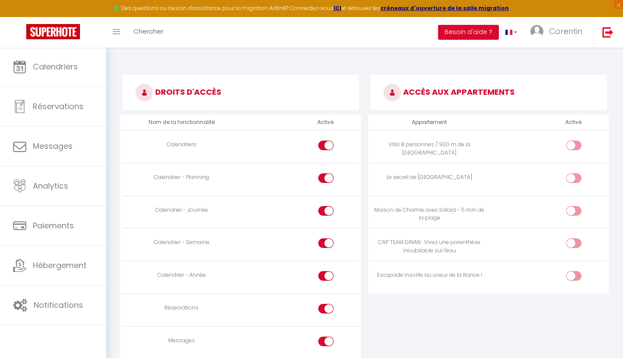
scroll to position [449, 0]
click at [582, 140] on input "checkbox" at bounding box center [581, 146] width 15 height 13
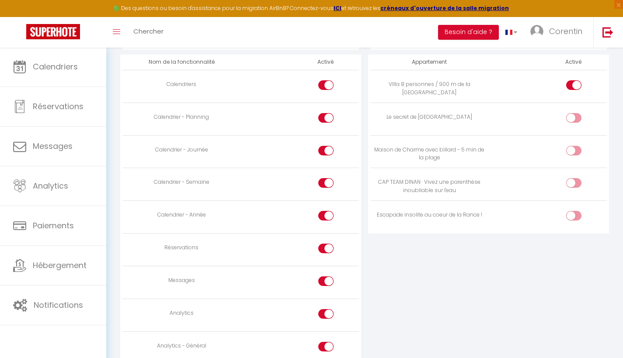
scroll to position [514, 0]
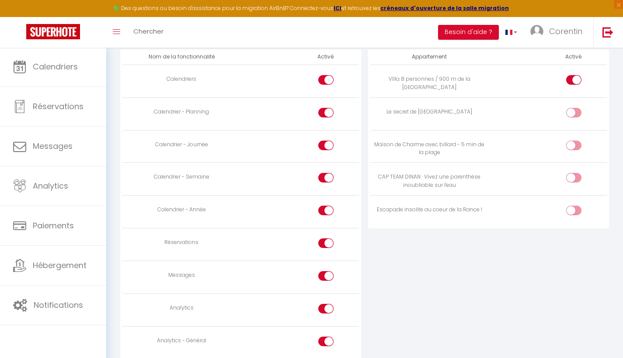
click at [324, 304] on div at bounding box center [325, 309] width 15 height 10
click at [326, 304] on input "checkbox" at bounding box center [333, 310] width 15 height 13
click at [329, 337] on input "checkbox" at bounding box center [333, 343] width 15 height 13
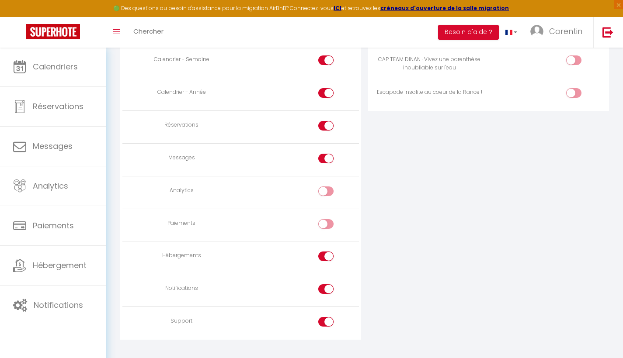
scroll to position [631, 0]
click at [328, 317] on input "checkbox" at bounding box center [333, 323] width 15 height 13
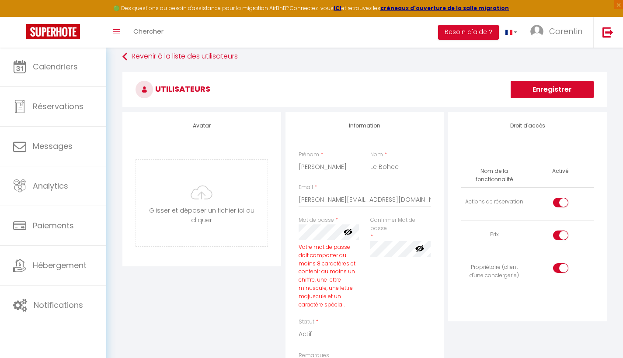
scroll to position [7, 0]
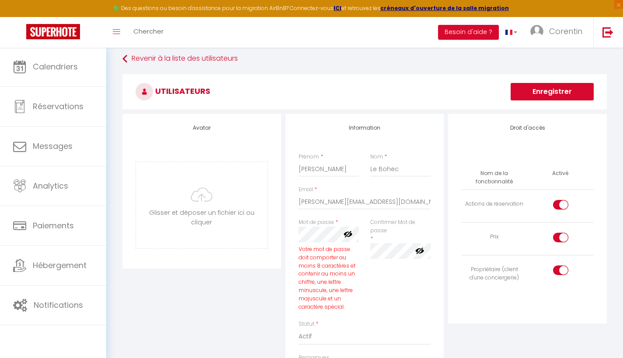
click at [524, 92] on button "Enregistrer" at bounding box center [552, 91] width 83 height 17
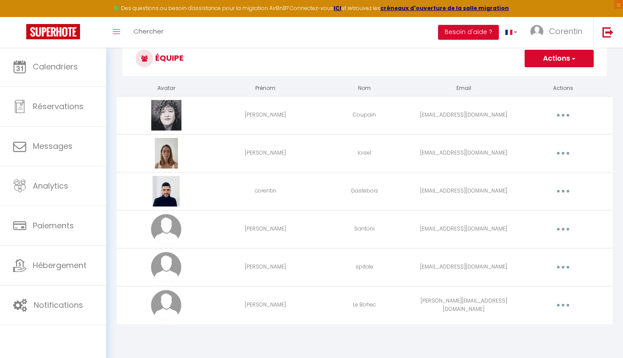
scroll to position [28, 0]
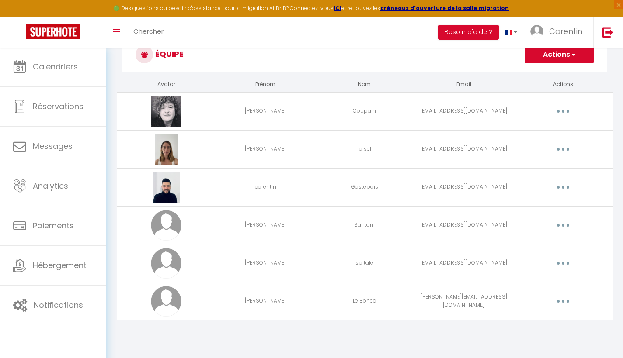
click at [557, 113] on button "button" at bounding box center [563, 111] width 24 height 14
click at [531, 145] on link "Supprimer" at bounding box center [540, 147] width 65 height 15
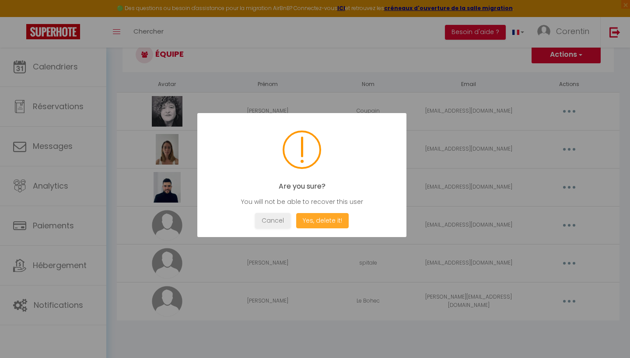
click at [332, 223] on button "Yes, delete it!" at bounding box center [322, 220] width 52 height 15
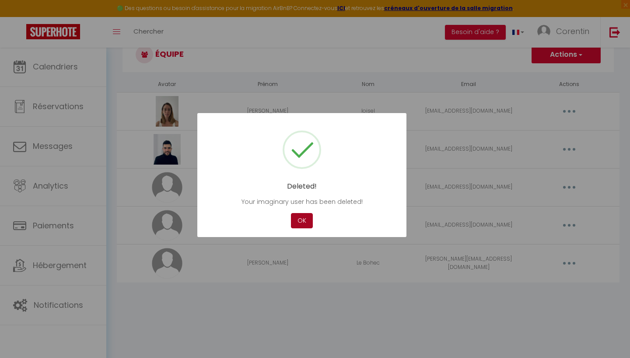
click at [301, 223] on button "OK" at bounding box center [302, 220] width 22 height 15
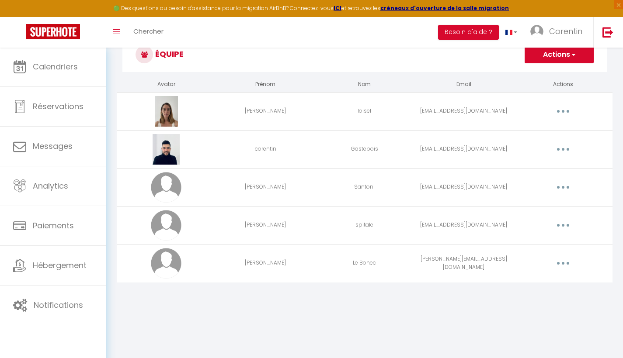
click at [178, 256] on img at bounding box center [166, 263] width 31 height 31
click at [275, 264] on td "[PERSON_NAME]" at bounding box center [265, 263] width 99 height 38
click at [560, 260] on button "button" at bounding box center [563, 264] width 24 height 14
click at [523, 285] on link "Editer" at bounding box center [540, 283] width 65 height 15
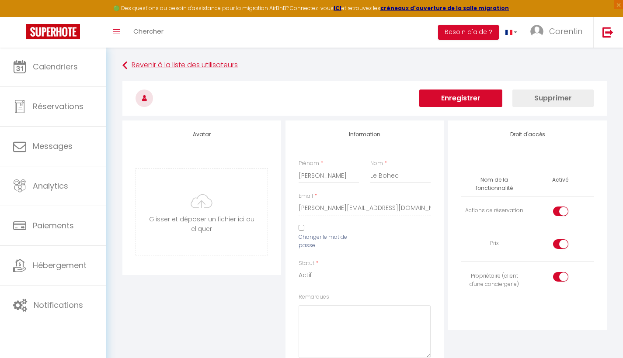
click at [144, 67] on link "Revenir à la liste des utilisateurs" at bounding box center [364, 66] width 484 height 16
